Goal: Task Accomplishment & Management: Manage account settings

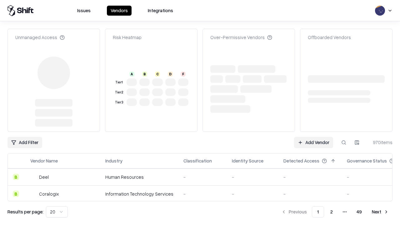
click at [313, 137] on link "Add Vendor" at bounding box center [313, 142] width 39 height 11
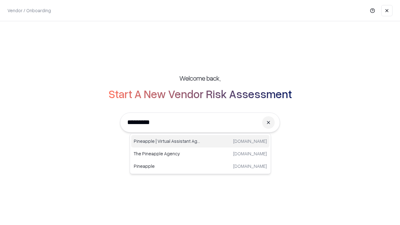
click at [200, 141] on div "Pineapple | Virtual Assistant Agency trypineapple.com" at bounding box center [200, 141] width 138 height 12
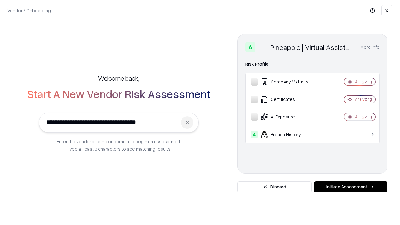
type input "**********"
click at [350, 187] on button "Initiate Assessment" at bounding box center [350, 186] width 73 height 11
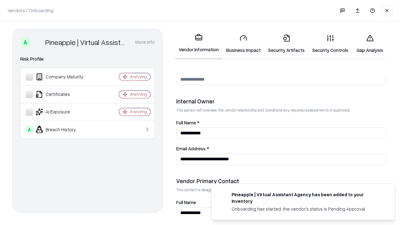
scroll to position [323, 0]
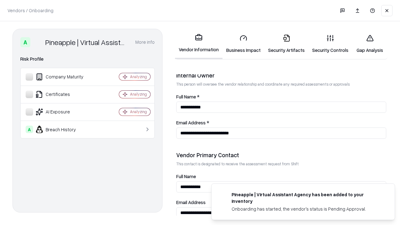
click at [243, 44] on link "Business Impact" at bounding box center [243, 43] width 42 height 29
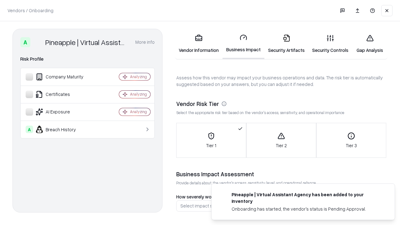
click at [286, 44] on link "Security Artifacts" at bounding box center [286, 43] width 44 height 29
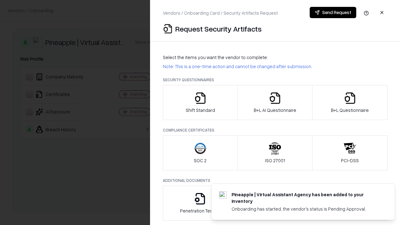
click at [200, 102] on icon "button" at bounding box center [200, 98] width 12 height 12
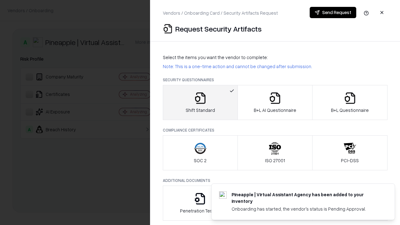
click at [332, 12] on button "Send Request" at bounding box center [332, 12] width 47 height 11
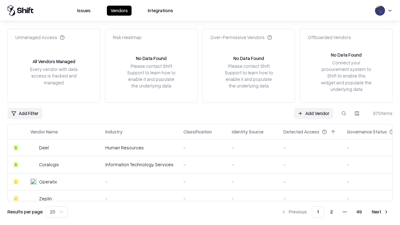
click at [343, 113] on button at bounding box center [343, 113] width 11 height 11
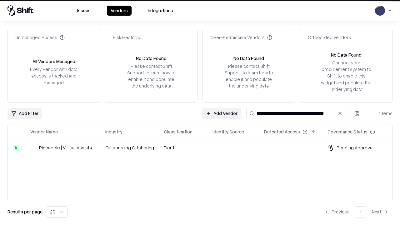
type input "**********"
click at [204, 147] on td "Tier 1" at bounding box center [183, 147] width 48 height 17
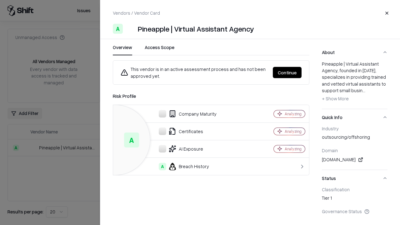
click at [287, 72] on button "Continue" at bounding box center [287, 72] width 29 height 11
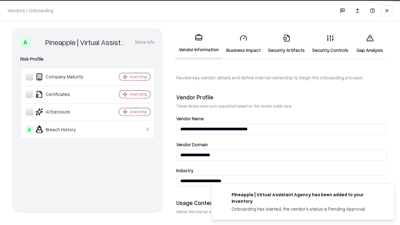
click at [286, 44] on link "Security Artifacts" at bounding box center [286, 43] width 44 height 29
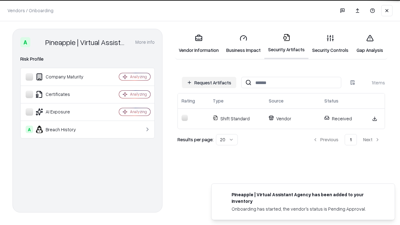
click at [330, 44] on link "Security Controls" at bounding box center [330, 43] width 44 height 29
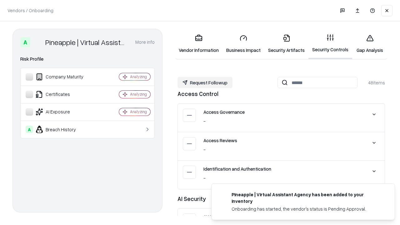
click at [205, 82] on button "Request Followup" at bounding box center [204, 82] width 55 height 11
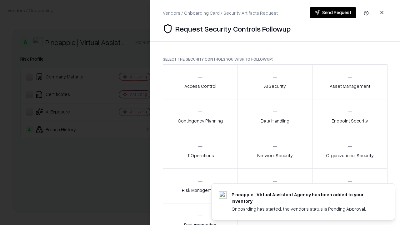
click at [200, 82] on div "Access Control" at bounding box center [200, 81] width 32 height 15
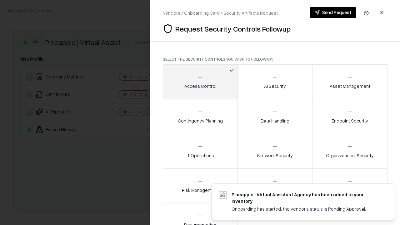
click at [332, 12] on button "Send Request" at bounding box center [332, 12] width 47 height 11
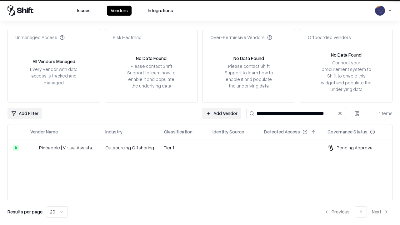
type input "**********"
click at [204, 147] on td "Tier 1" at bounding box center [183, 147] width 48 height 17
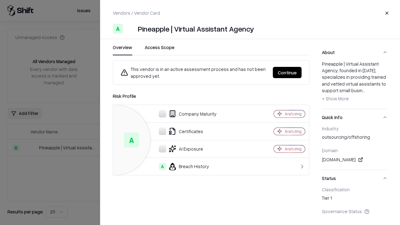
click at [287, 72] on button "Continue" at bounding box center [287, 72] width 29 height 11
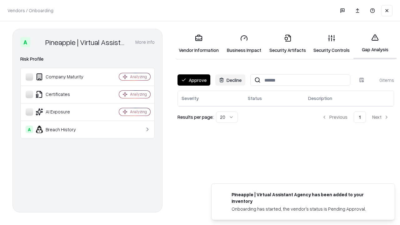
click at [194, 80] on button "Approve" at bounding box center [193, 79] width 33 height 11
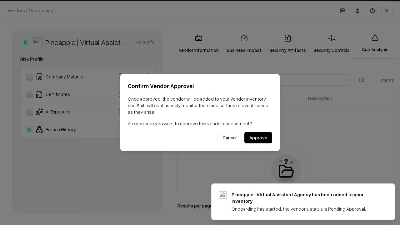
click at [258, 137] on button "Approve" at bounding box center [258, 137] width 28 height 11
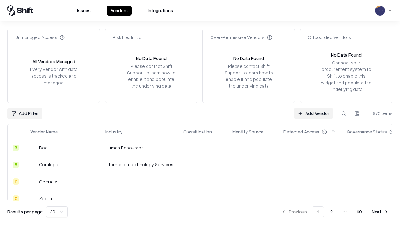
type input "**********"
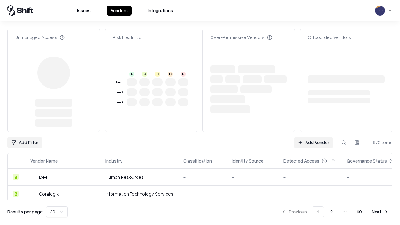
click at [313, 137] on link "Add Vendor" at bounding box center [313, 142] width 39 height 11
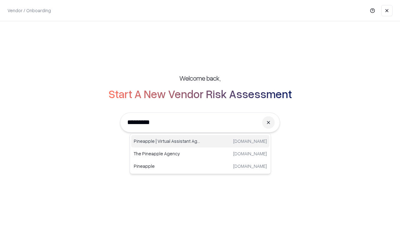
click at [200, 141] on div "Pineapple | Virtual Assistant Agency trypineapple.com" at bounding box center [200, 141] width 138 height 12
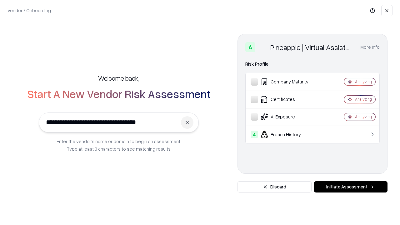
type input "**********"
click at [350, 187] on button "Initiate Assessment" at bounding box center [350, 186] width 73 height 11
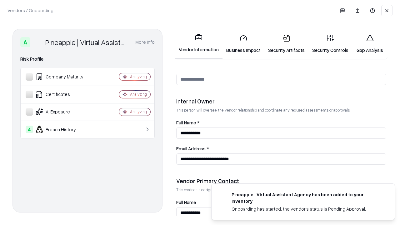
scroll to position [323, 0]
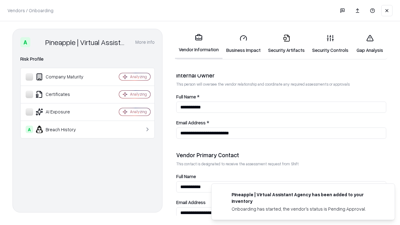
click at [369, 44] on link "Gap Analysis" at bounding box center [369, 43] width 35 height 29
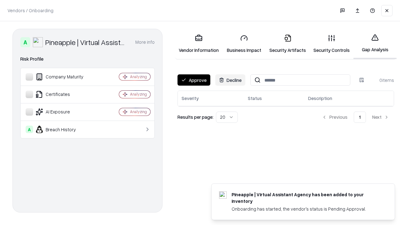
click at [194, 80] on button "Approve" at bounding box center [193, 79] width 33 height 11
